Goal: Navigation & Orientation: Find specific page/section

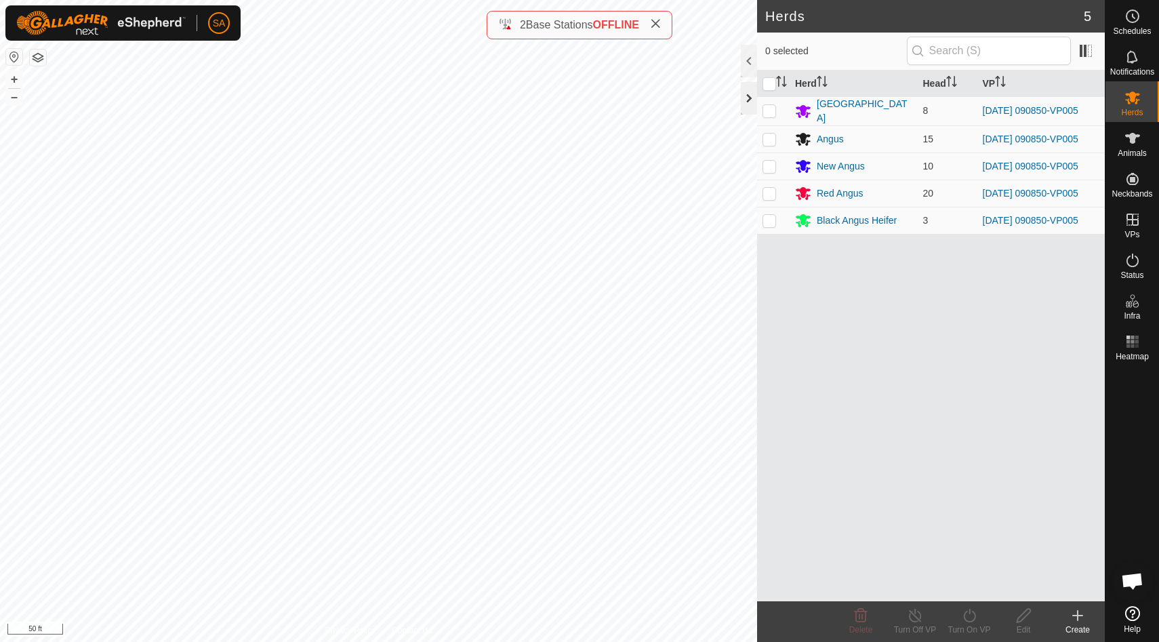
click at [748, 95] on div at bounding box center [749, 98] width 16 height 33
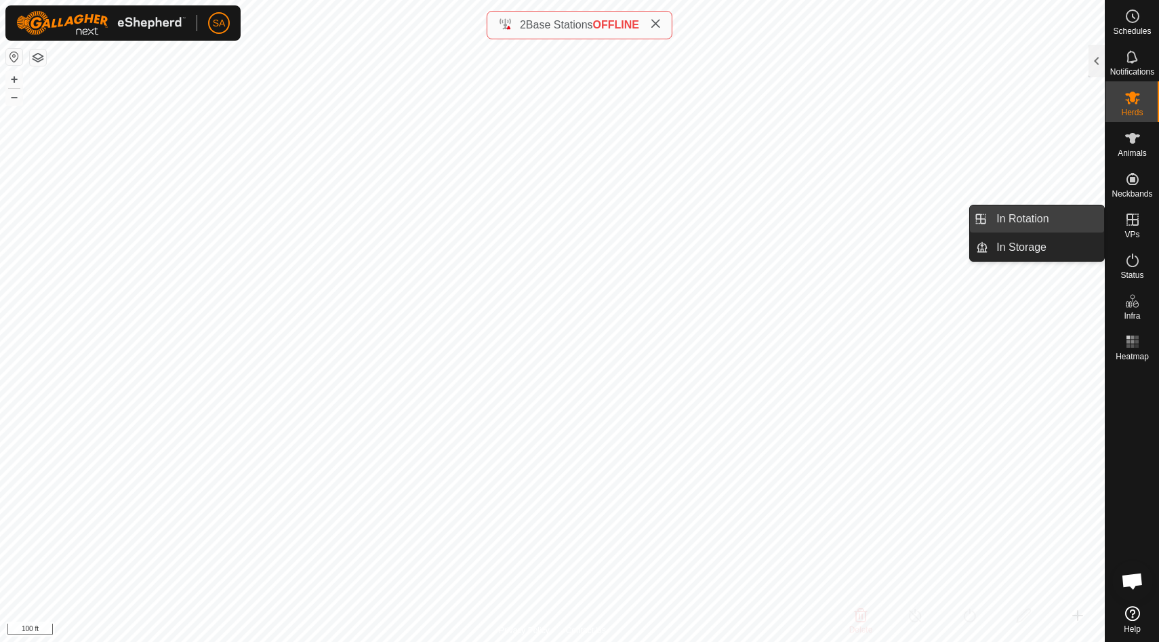
click at [1083, 216] on link "In Rotation" at bounding box center [1046, 218] width 116 height 27
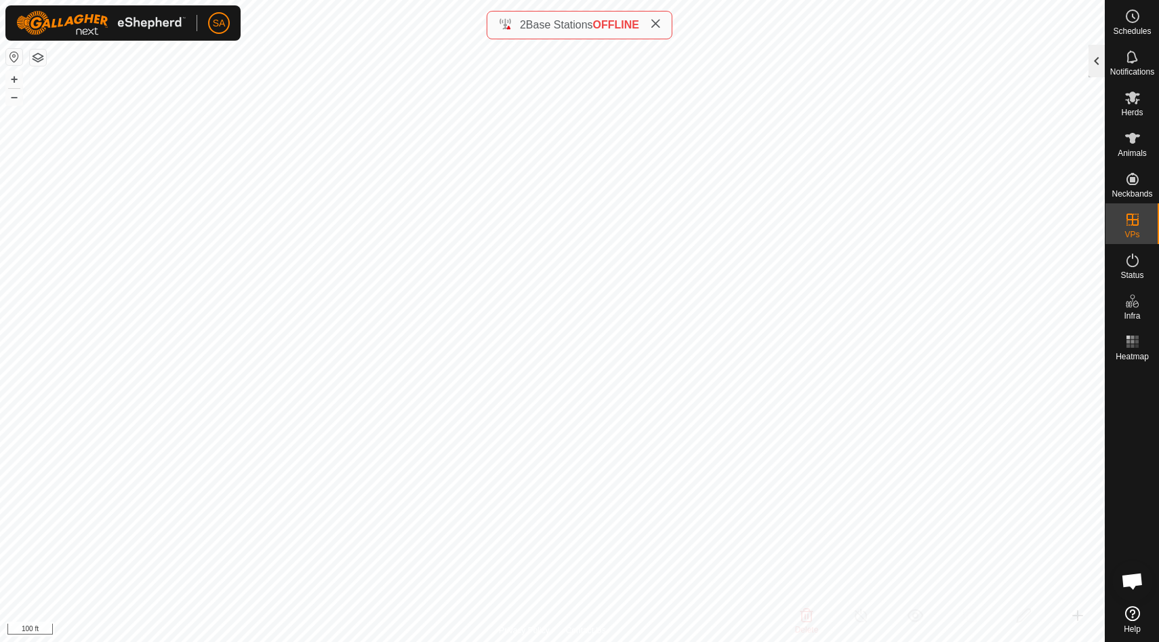
click at [1094, 60] on div at bounding box center [1097, 61] width 16 height 33
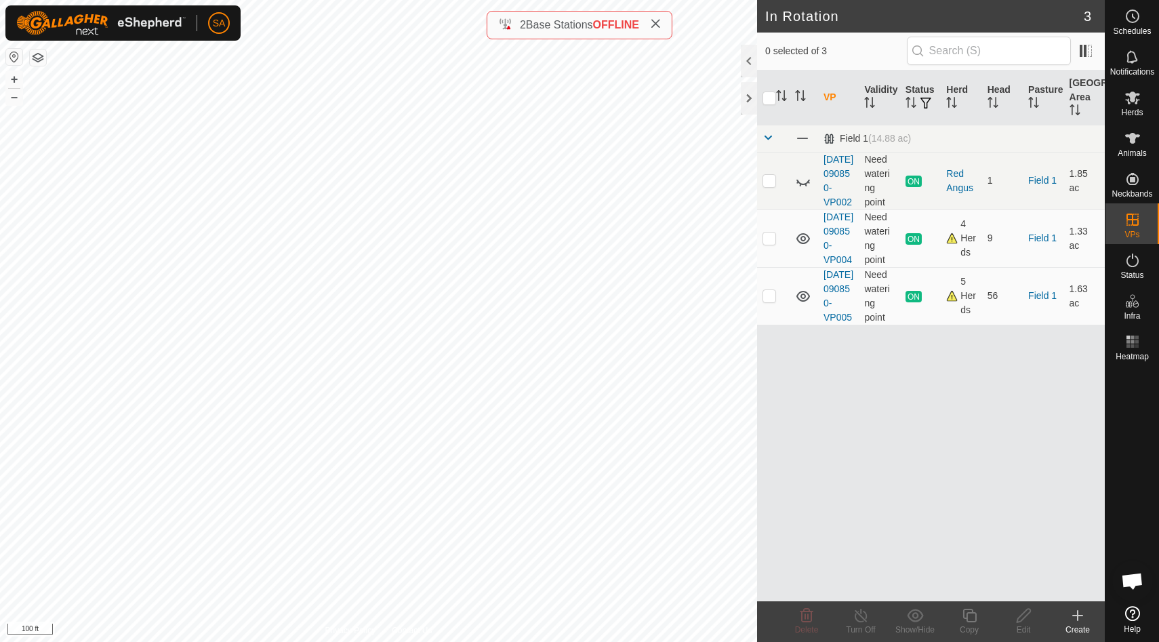
click at [1078, 615] on icon at bounding box center [1077, 615] width 9 height 0
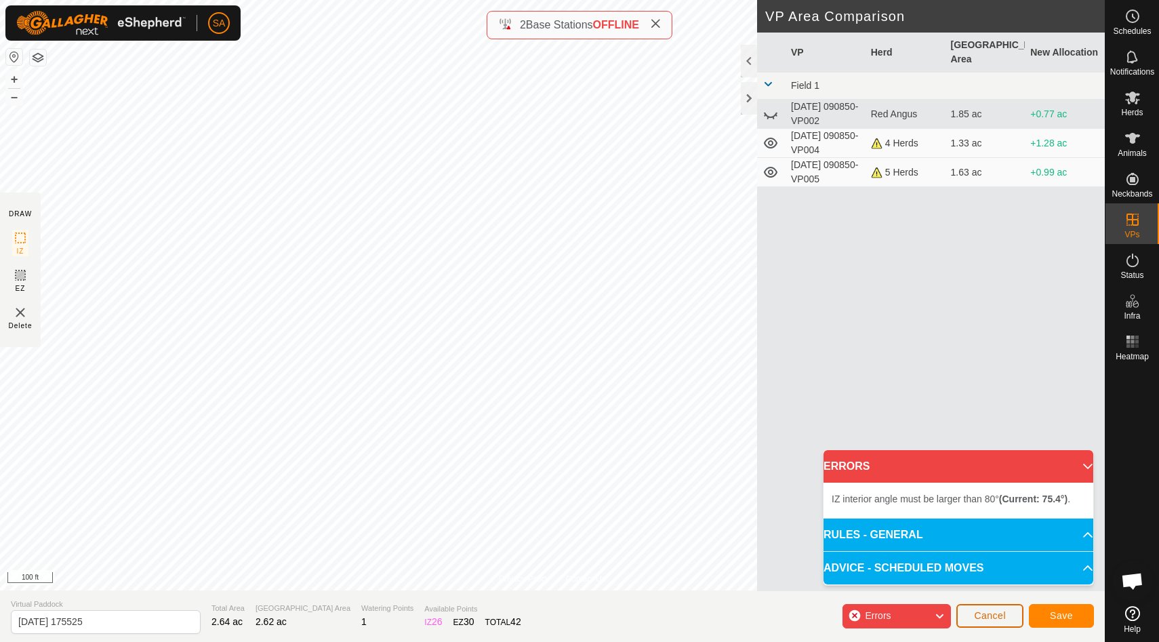
click at [987, 618] on span "Cancel" at bounding box center [990, 615] width 32 height 11
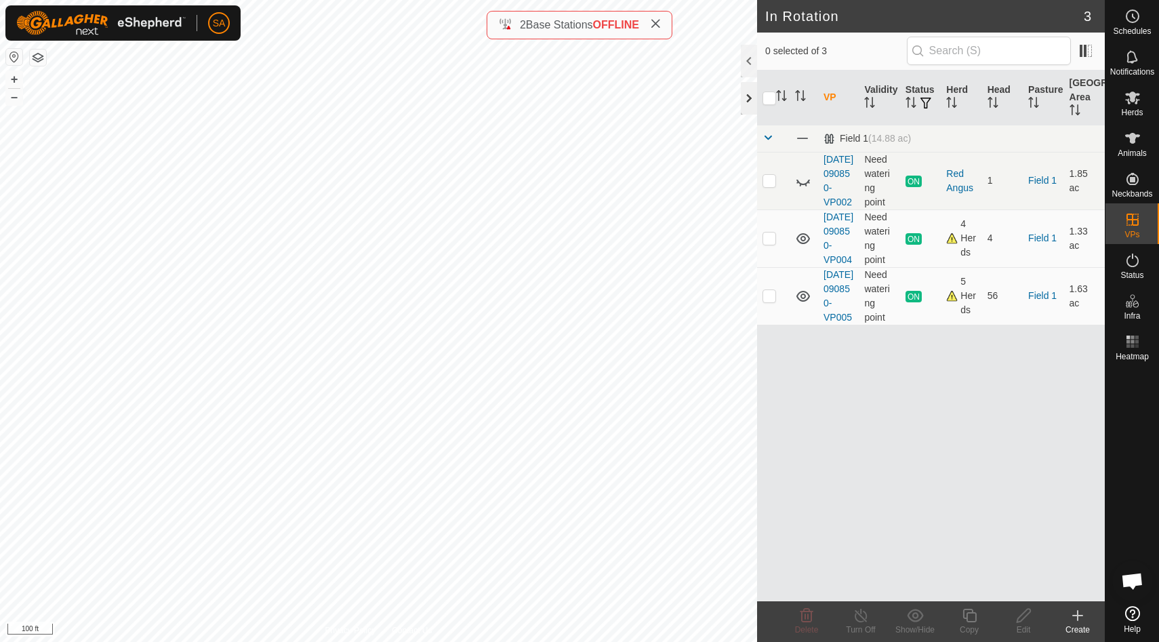
click at [746, 103] on div at bounding box center [749, 98] width 16 height 33
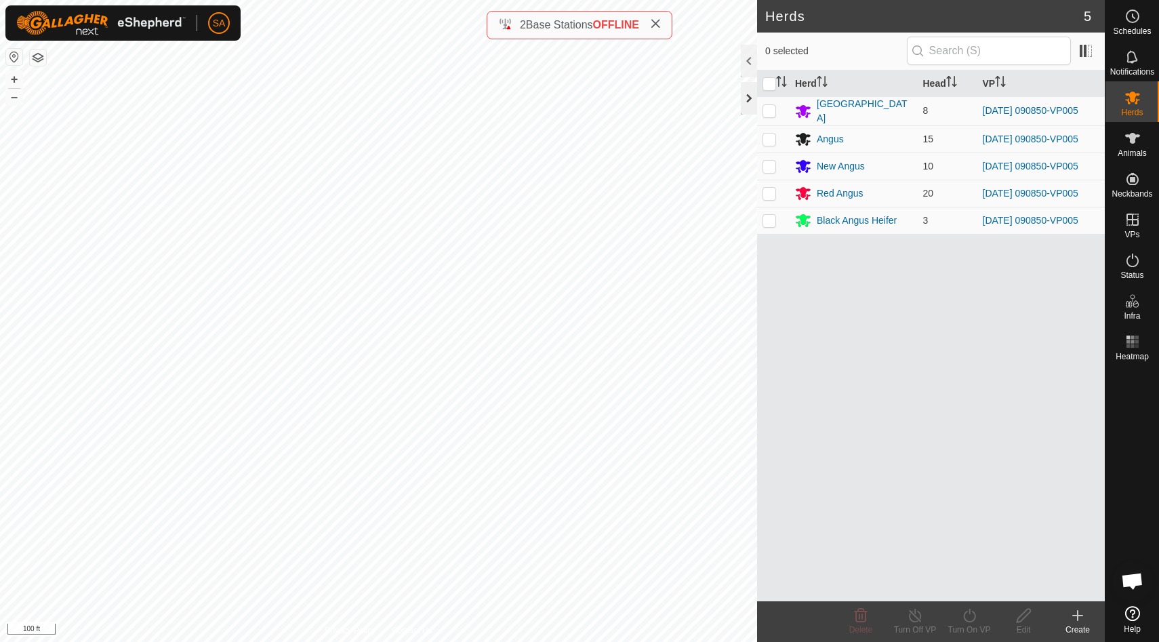
click at [744, 96] on div at bounding box center [749, 98] width 16 height 33
